Goal: Task Accomplishment & Management: Use online tool/utility

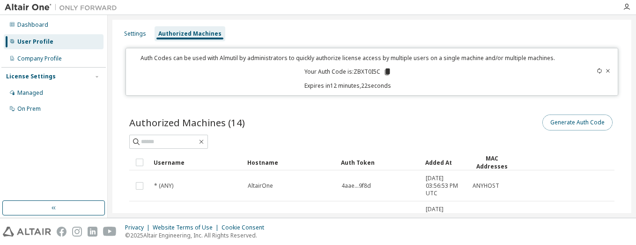
click at [584, 124] on button "Generate Auth Code" at bounding box center [578, 122] width 70 height 16
click at [32, 42] on div "User Profile" at bounding box center [35, 41] width 36 height 7
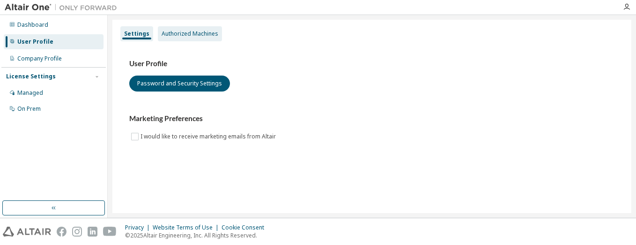
click at [194, 32] on div "Authorized Machines" at bounding box center [190, 33] width 57 height 7
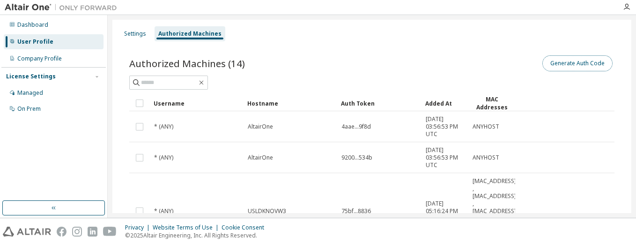
click at [580, 62] on button "Generate Auth Code" at bounding box center [578, 63] width 70 height 16
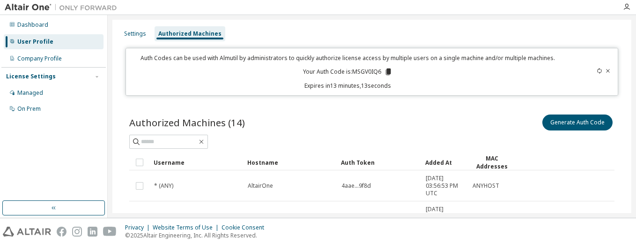
click at [369, 72] on p "Your Auth Code is: MSGV0IQ6" at bounding box center [348, 71] width 90 height 8
copy p "MSGV0IQ6"
